Goal: Task Accomplishment & Management: Complete application form

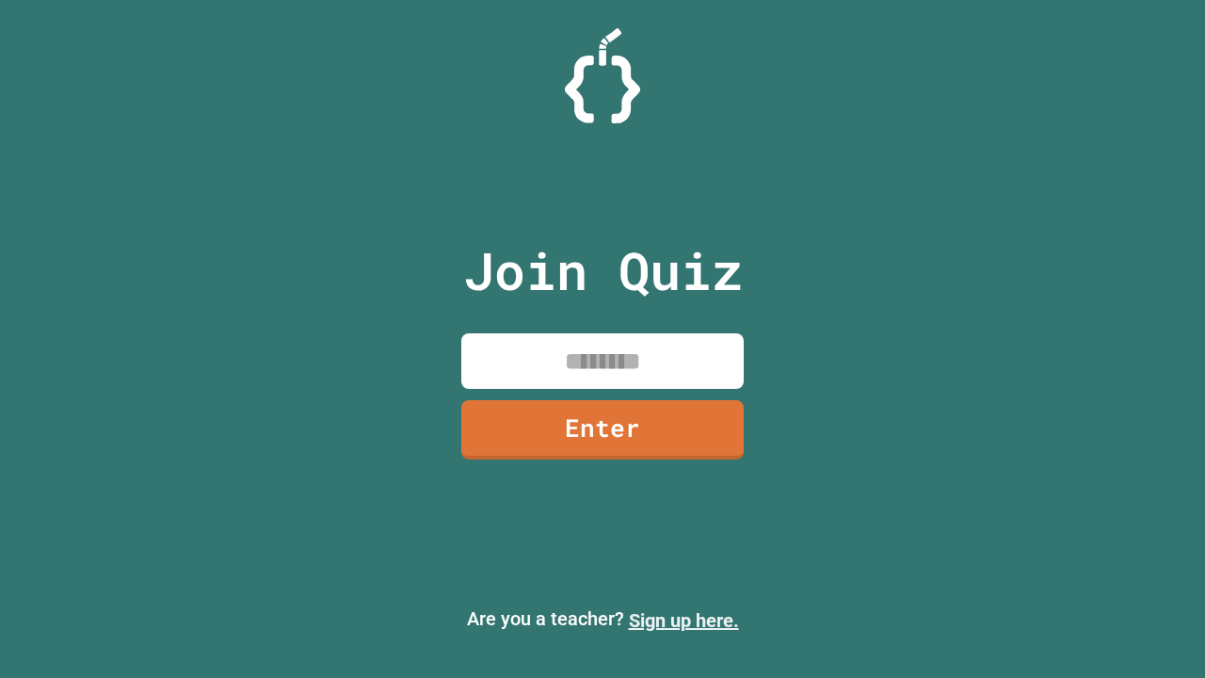
click at [684, 621] on link "Sign up here." at bounding box center [684, 620] width 110 height 23
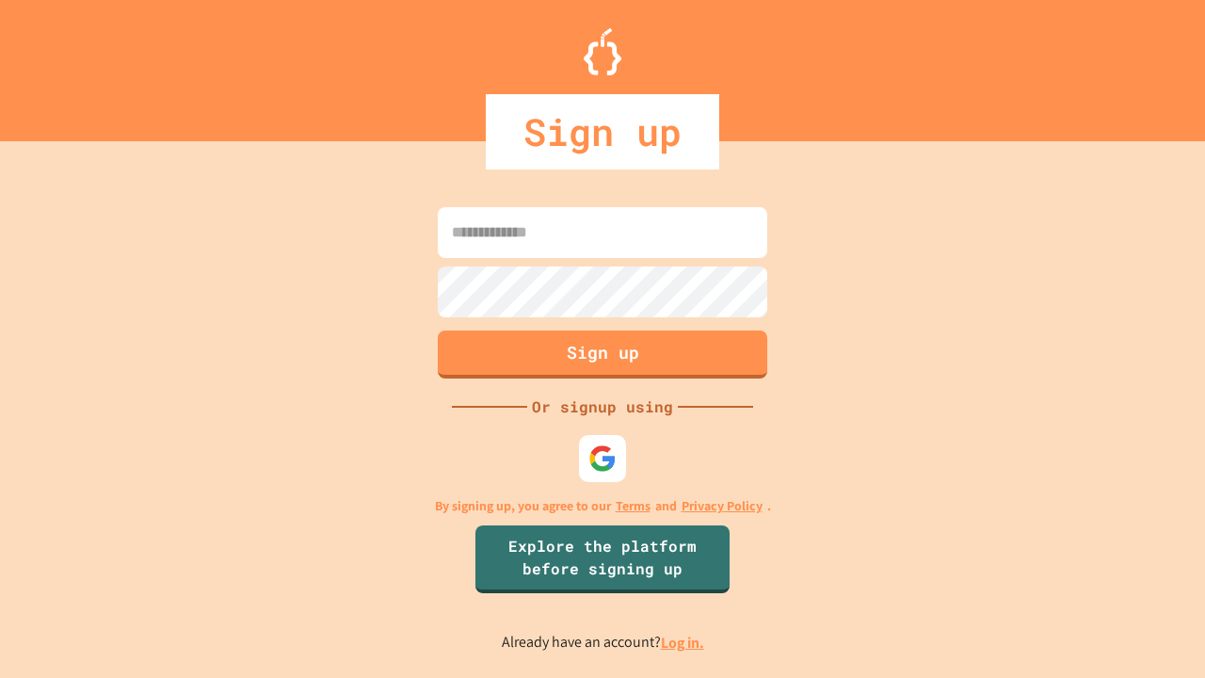
click at [684, 642] on link "Log in." at bounding box center [682, 643] width 43 height 20
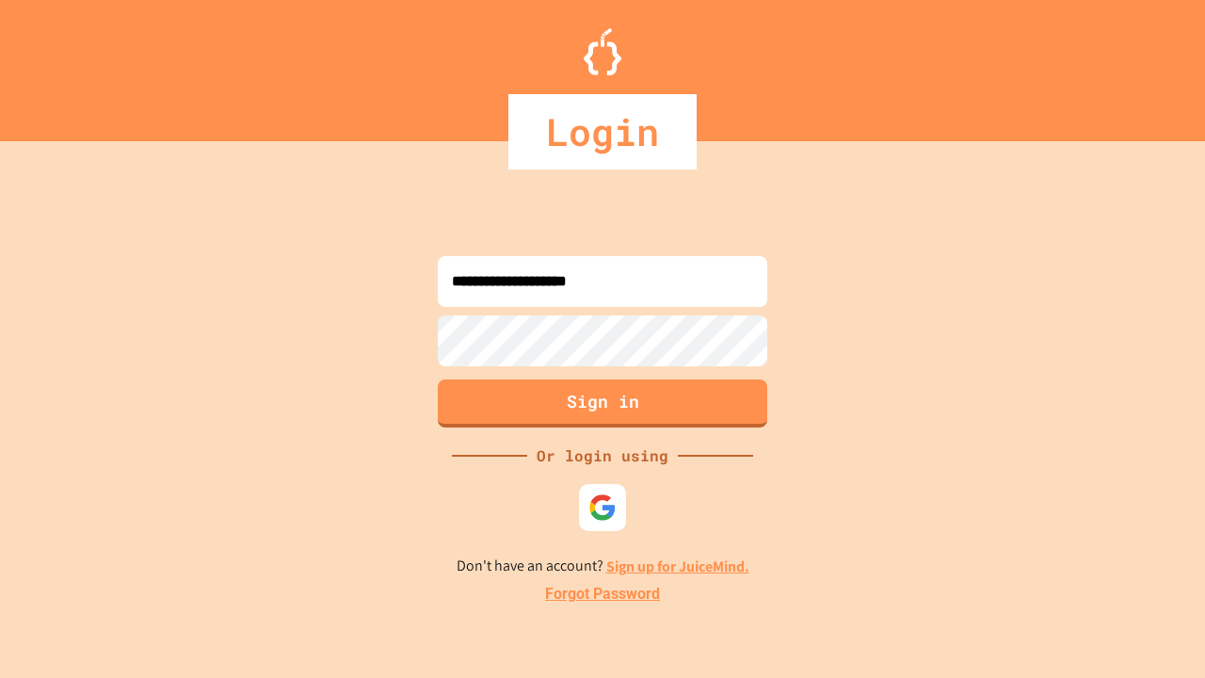
type input "**********"
